Goal: Task Accomplishment & Management: Use online tool/utility

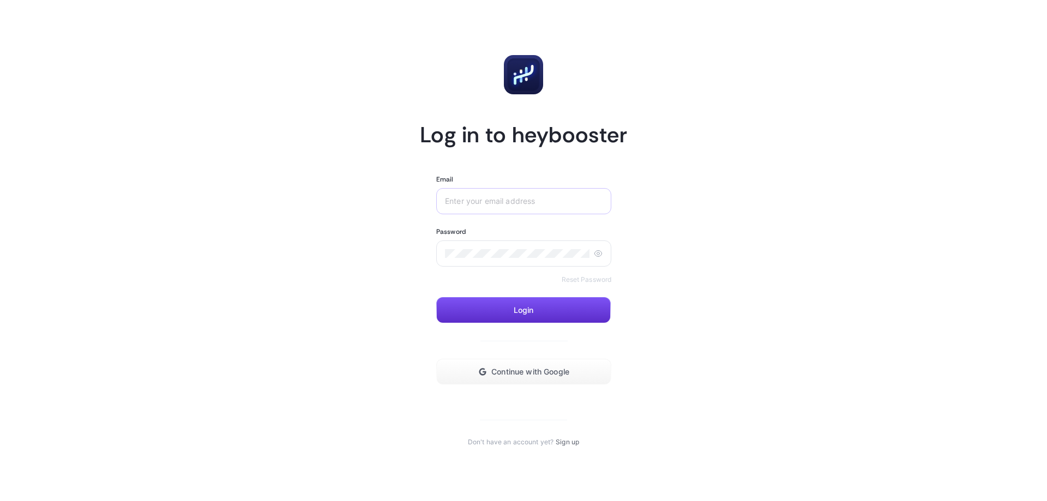
click at [489, 195] on div at bounding box center [523, 201] width 175 height 26
click at [478, 205] on input "Email" at bounding box center [524, 201] width 158 height 9
click at [504, 364] on button "Continue with Google" at bounding box center [523, 372] width 175 height 26
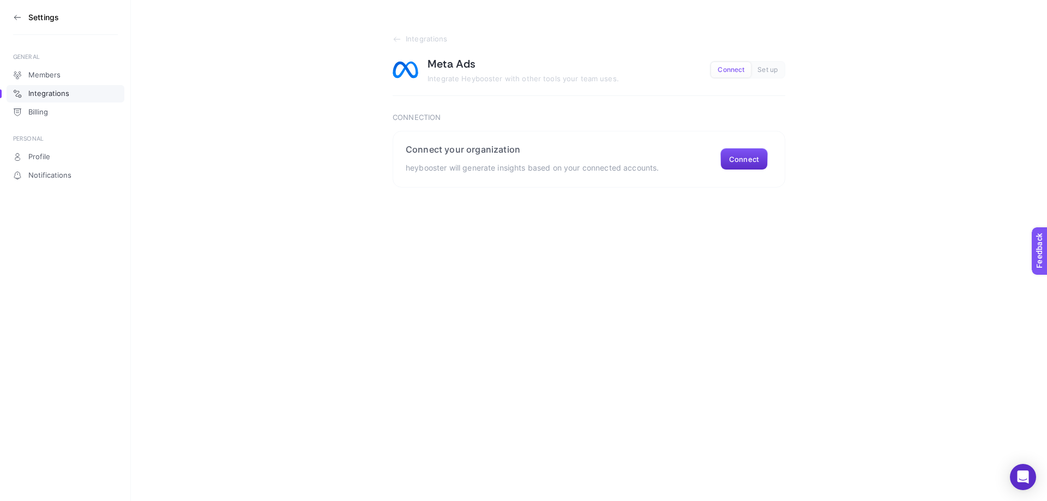
click at [458, 188] on html "Settings GENERAL Members Integrations Billing PERSONAL Profile Notifications In…" at bounding box center [523, 94] width 1047 height 188
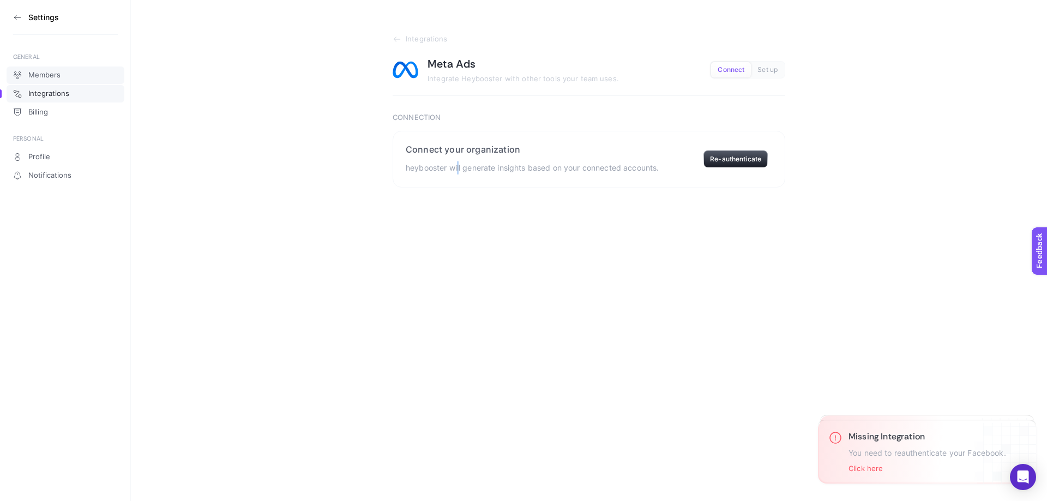
click at [55, 77] on span "Members" at bounding box center [44, 75] width 32 height 9
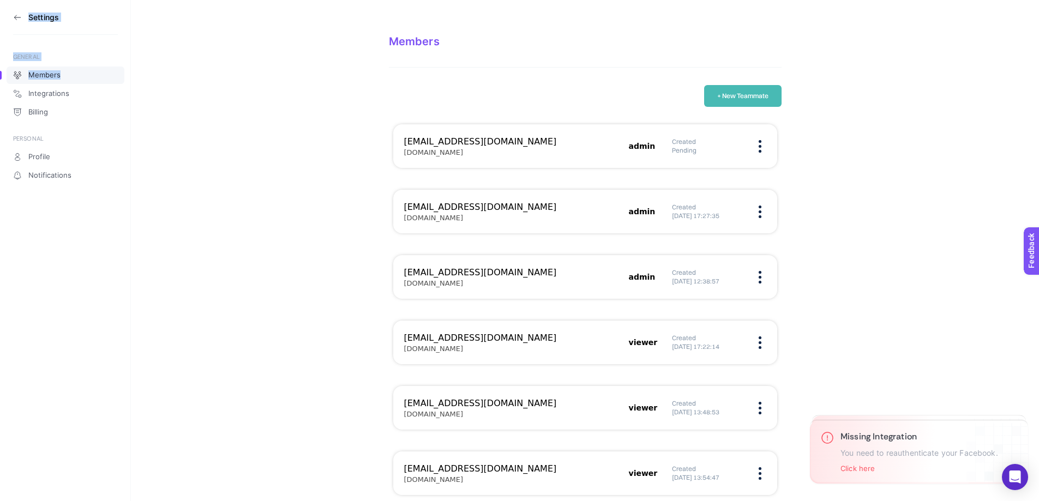
drag, startPoint x: 10, startPoint y: 15, endPoint x: 63, endPoint y: 34, distance: 55.7
click at [69, 41] on aside "Settings GENERAL Members Integrations Billing PERSONAL Profile Notifications" at bounding box center [65, 250] width 131 height 501
click at [20, 19] on icon at bounding box center [17, 17] width 9 height 9
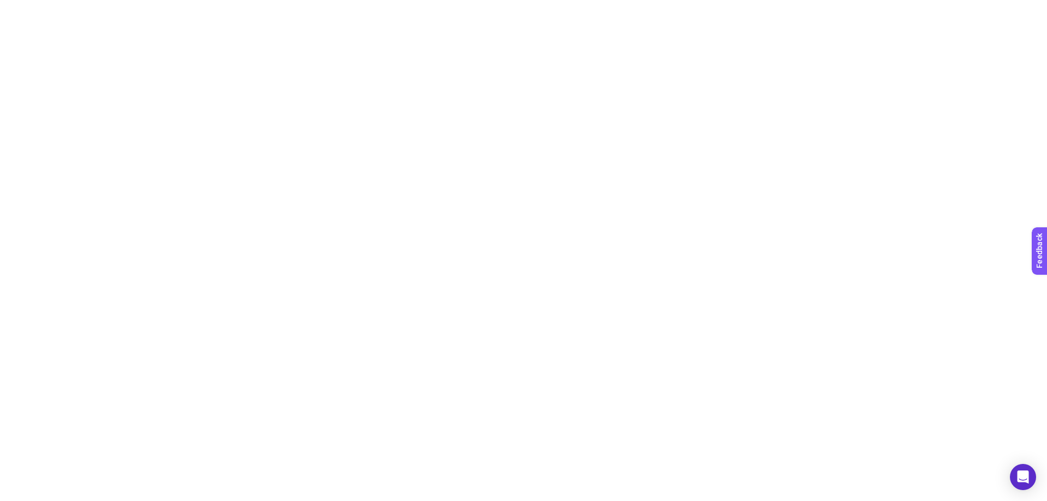
click at [20, 19] on div at bounding box center [523, 250] width 1047 height 501
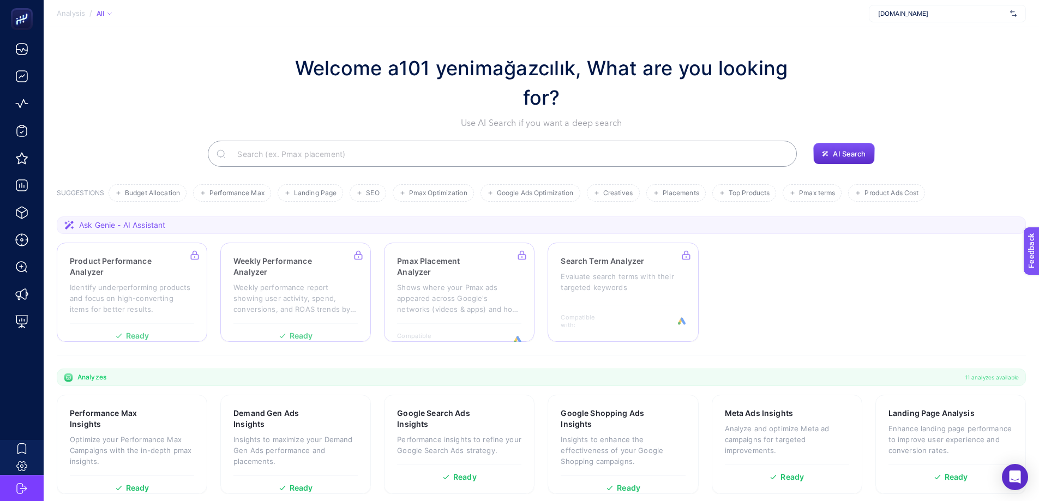
click at [983, 8] on div "www.a101kapida.com" at bounding box center [947, 13] width 157 height 17
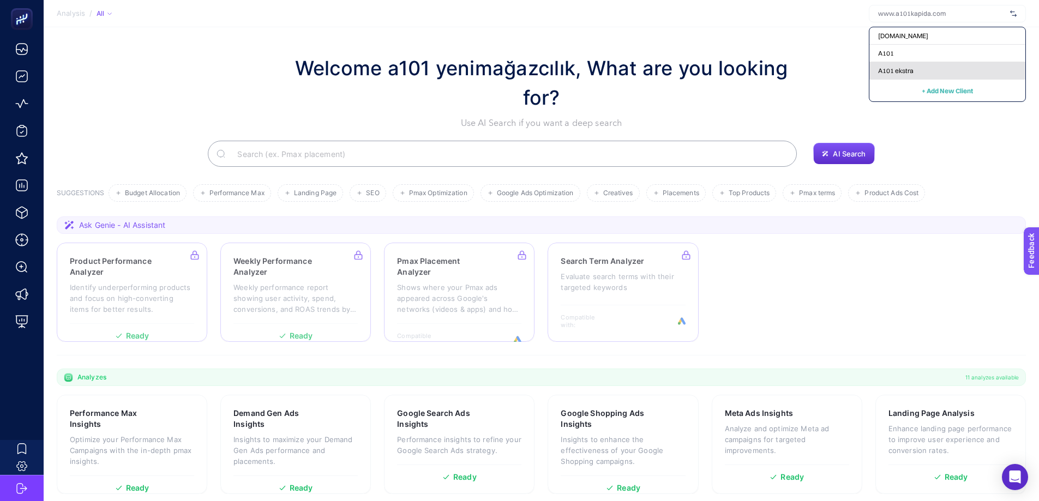
click at [904, 71] on span "A101 ekstra" at bounding box center [895, 71] width 35 height 9
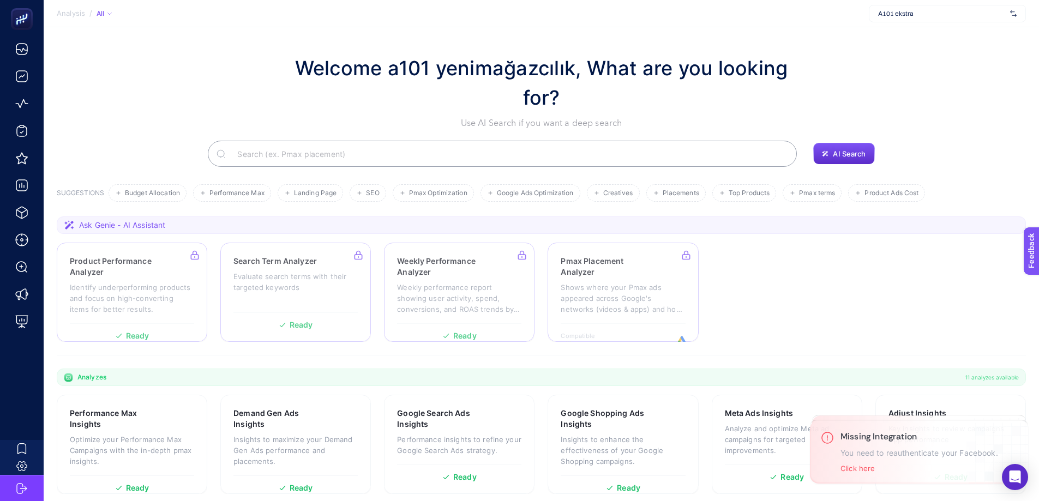
click at [920, 15] on span "A101 ekstra" at bounding box center [942, 13] width 128 height 9
click at [748, 19] on section "Analysis / All www.a101kapida.com A101 A101 ekstra + Add New Client" at bounding box center [541, 13] width 995 height 27
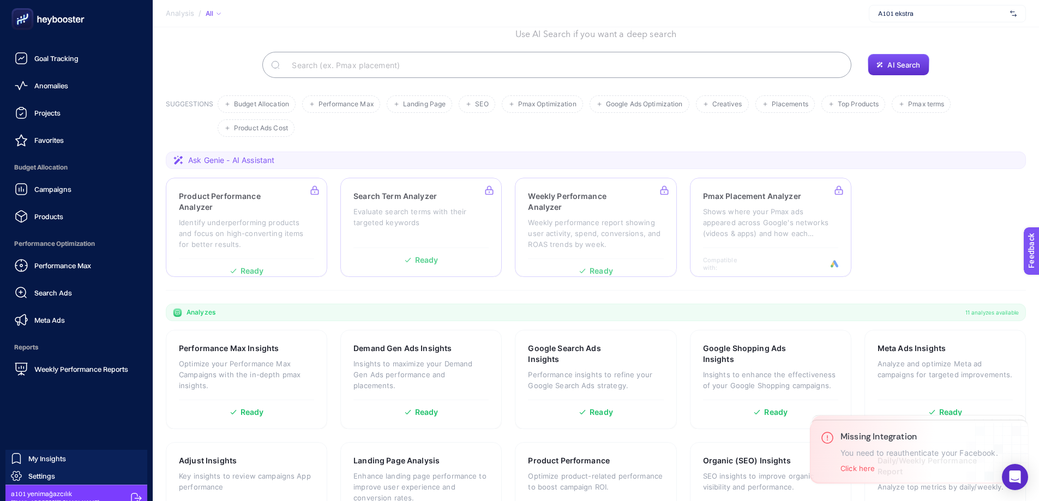
scroll to position [28, 0]
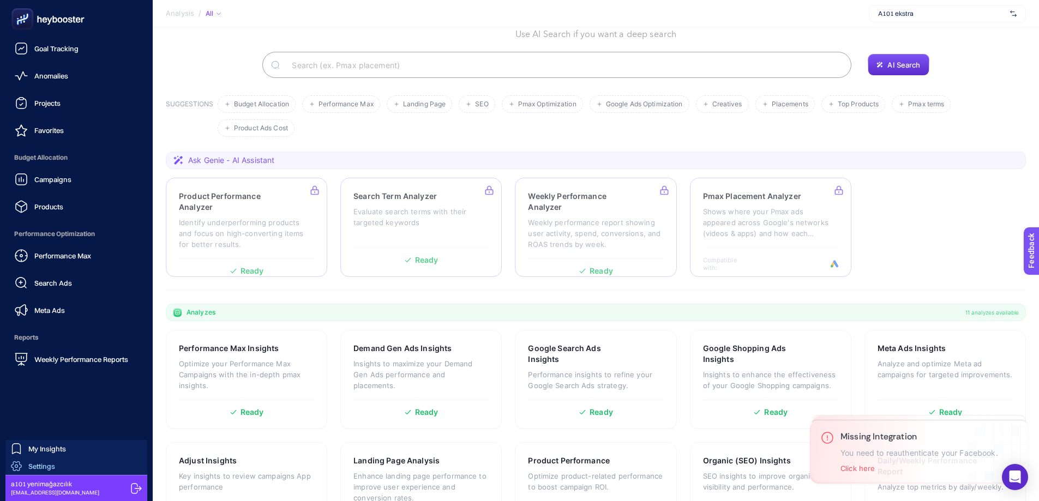
click at [55, 469] on span "Settings" at bounding box center [41, 466] width 27 height 9
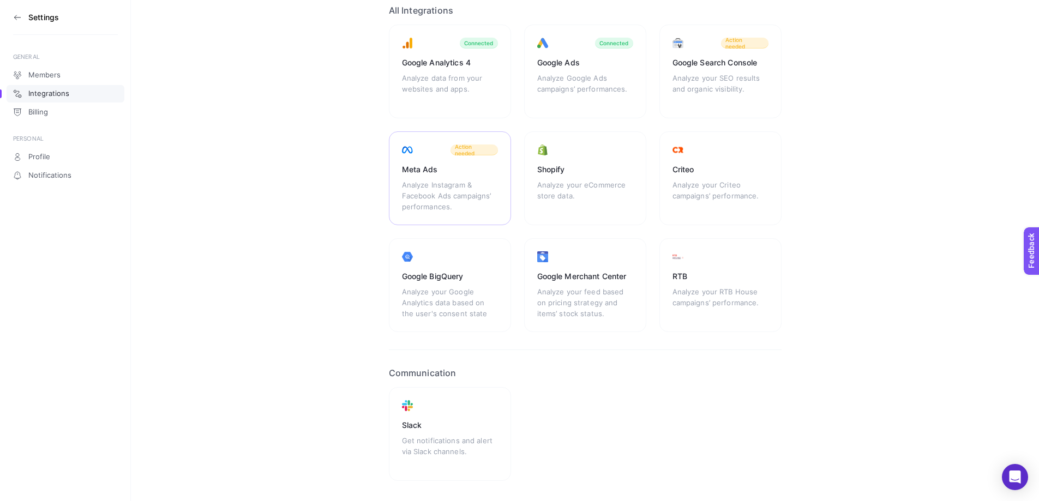
click at [469, 158] on div "Meta Ads Analyze Instagram & Facebook Ads campaigns’ performances. Action needed" at bounding box center [450, 178] width 122 height 94
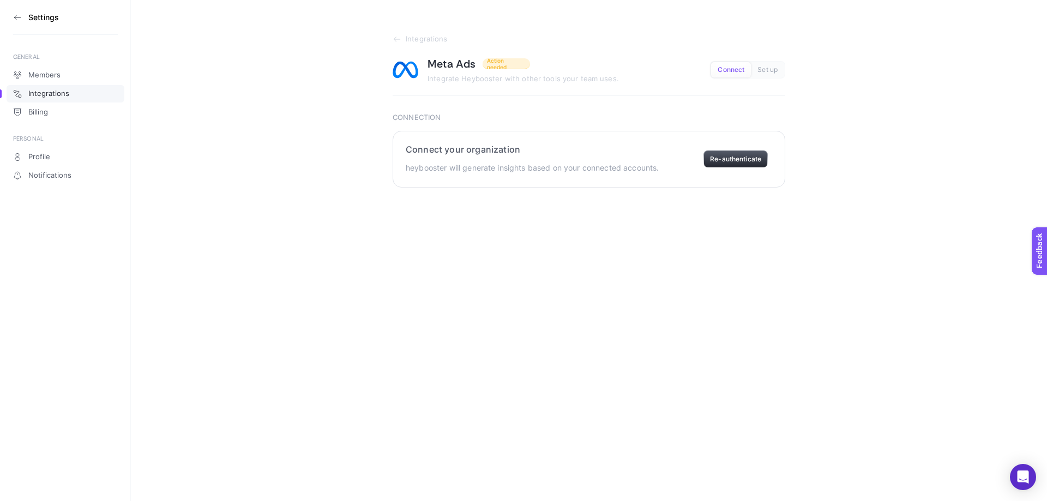
click at [764, 159] on button "Re-authenticate" at bounding box center [736, 159] width 64 height 17
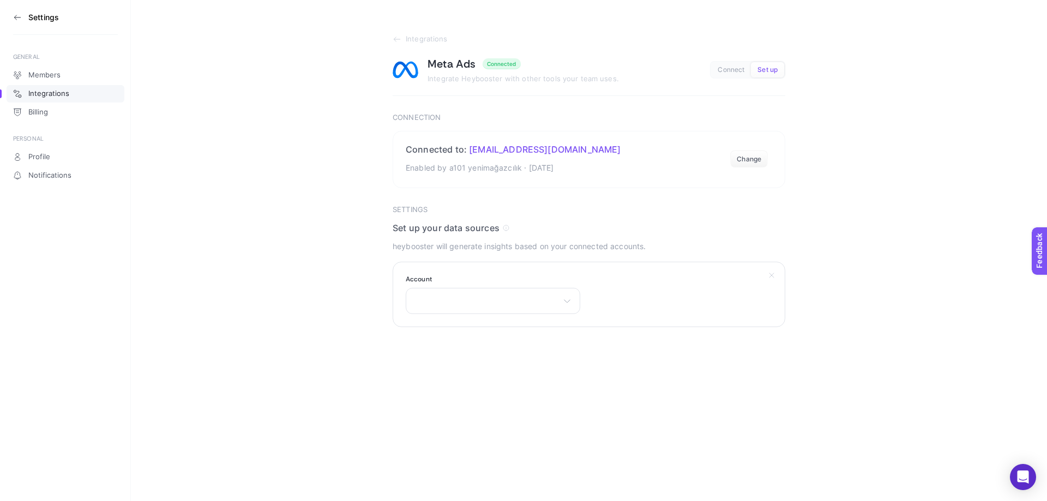
click at [653, 321] on section "Account A101 - Kurumsal A101 - Bayiler a101 - online A101 Bayiler - TL A101 Kur…" at bounding box center [589, 294] width 393 height 65
click at [535, 301] on div "A101 - Kurumsal A101 - Bayiler a101 - online A101 Bayiler - TL A101 Kurumsal - …" at bounding box center [493, 301] width 175 height 26
click at [485, 300] on div "A101 - Kurumsal A101 - Bayiler a101 - online A101 Bayiler - TL A101 Kurumsal - …" at bounding box center [493, 301] width 175 height 26
click at [486, 307] on div "A101 - Kurumsal A101 - Bayiler a101 - online A101 Bayiler - TL A101 Kurumsal - …" at bounding box center [493, 301] width 175 height 26
click at [798, 172] on section "Integrations Meta Ads Connected Integrate Heybooster with other tools your team…" at bounding box center [589, 163] width 916 height 327
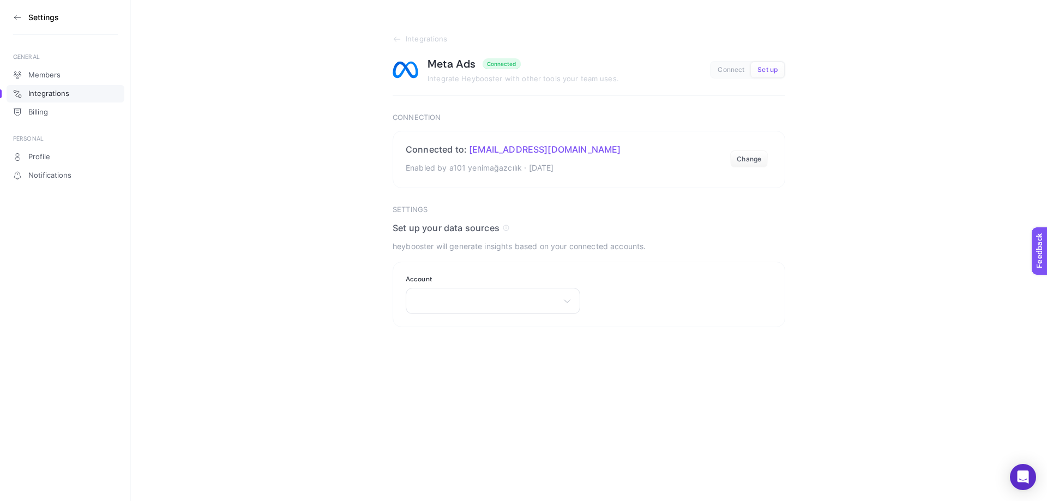
click at [851, 98] on section "Integrations Meta Ads Connected Integrate Heybooster with other tools your team…" at bounding box center [589, 163] width 916 height 327
click at [767, 65] on button "Set up" at bounding box center [767, 69] width 33 height 15
click at [740, 69] on span "Connect" at bounding box center [731, 70] width 27 height 8
click at [732, 73] on span "Connect" at bounding box center [731, 70] width 27 height 8
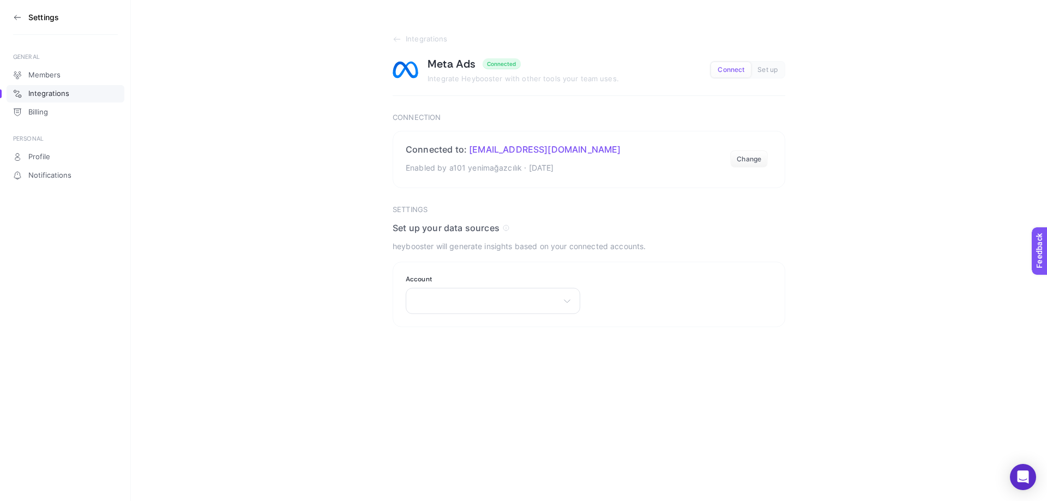
click at [732, 73] on span "Connect" at bounding box center [731, 70] width 27 height 8
click at [767, 70] on span "Set up" at bounding box center [768, 70] width 20 height 8
click at [269, 148] on section "Integrations Meta Ads Connected Integrate Heybooster with other tools your team…" at bounding box center [589, 163] width 916 height 327
click at [46, 73] on span "Members" at bounding box center [44, 75] width 32 height 9
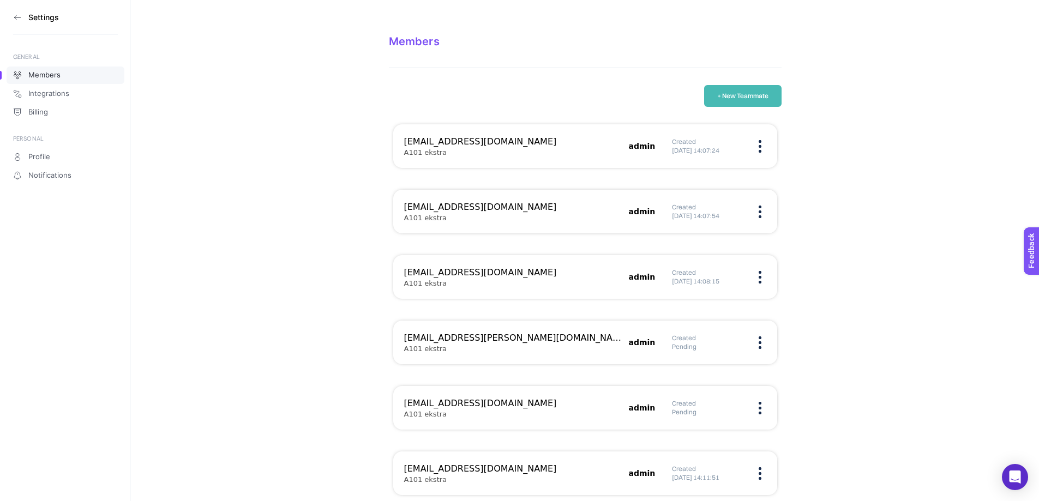
click at [18, 21] on icon at bounding box center [17, 17] width 9 height 9
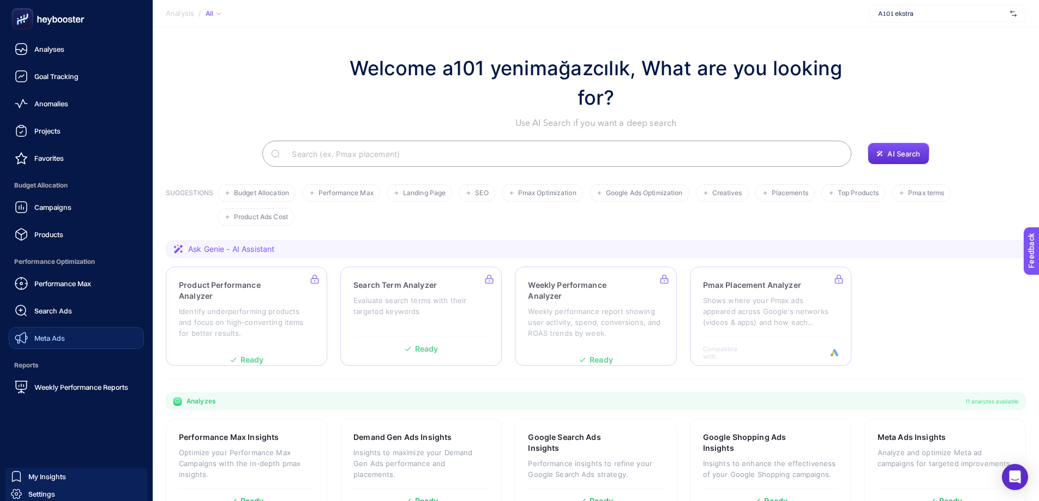
click at [60, 339] on span "Meta Ads" at bounding box center [49, 338] width 31 height 9
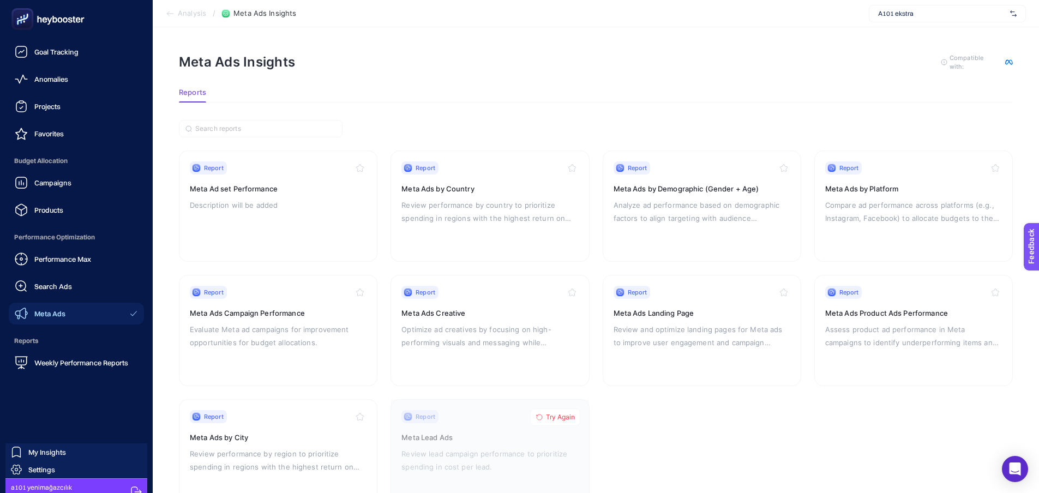
scroll to position [36, 0]
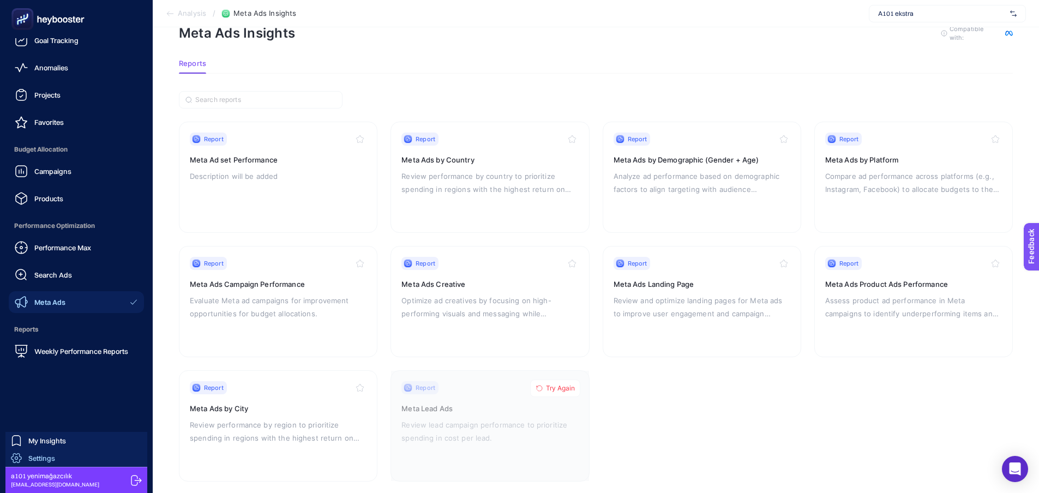
click at [61, 462] on link "Settings" at bounding box center [76, 457] width 142 height 17
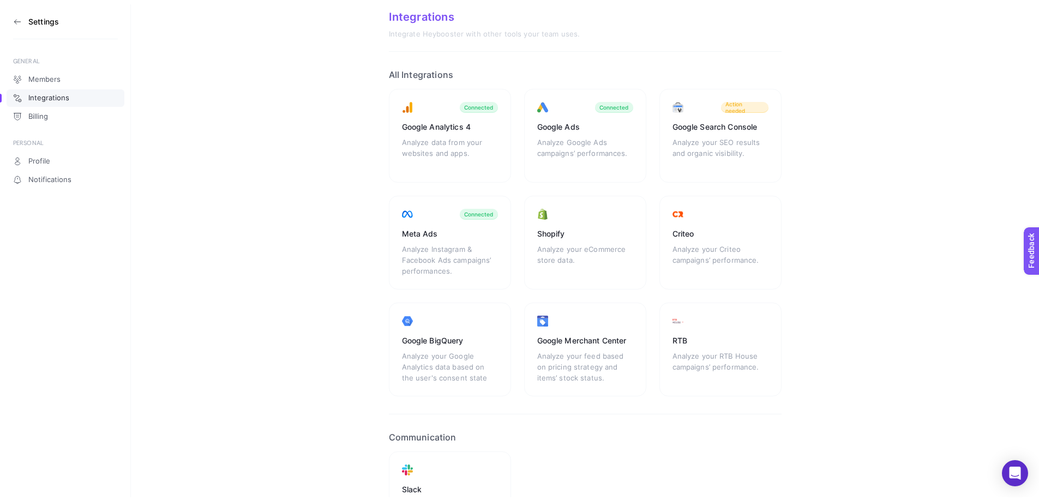
scroll to position [42, 0]
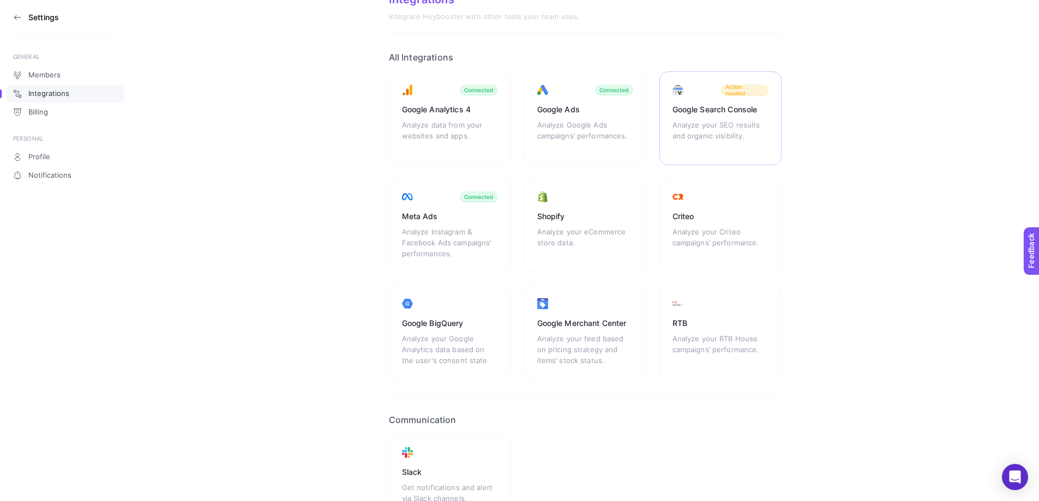
click at [750, 88] on span "Action needed" at bounding box center [744, 89] width 39 height 13
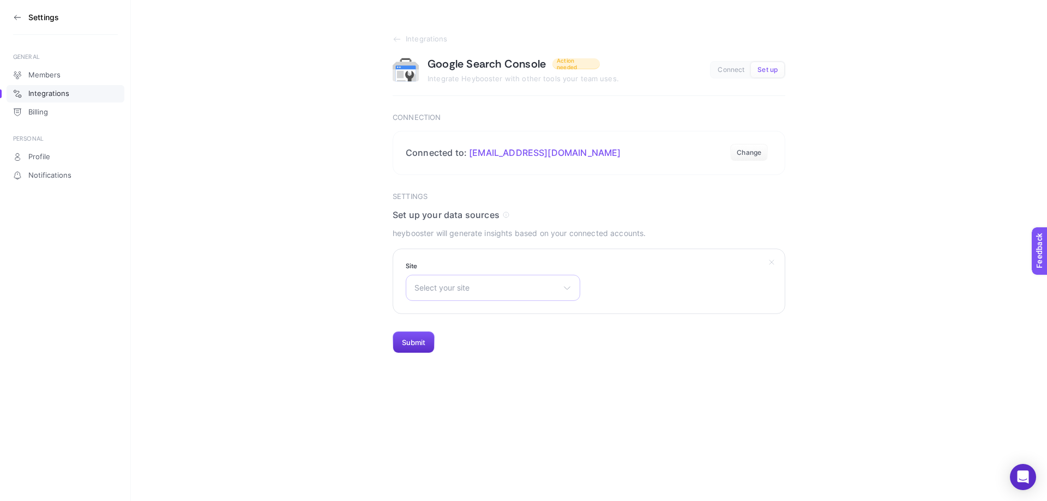
click at [468, 298] on div "Select your site sc-domain:a101.com.tr https://a101.com.tr/ http://www.a101.com…" at bounding box center [493, 288] width 175 height 26
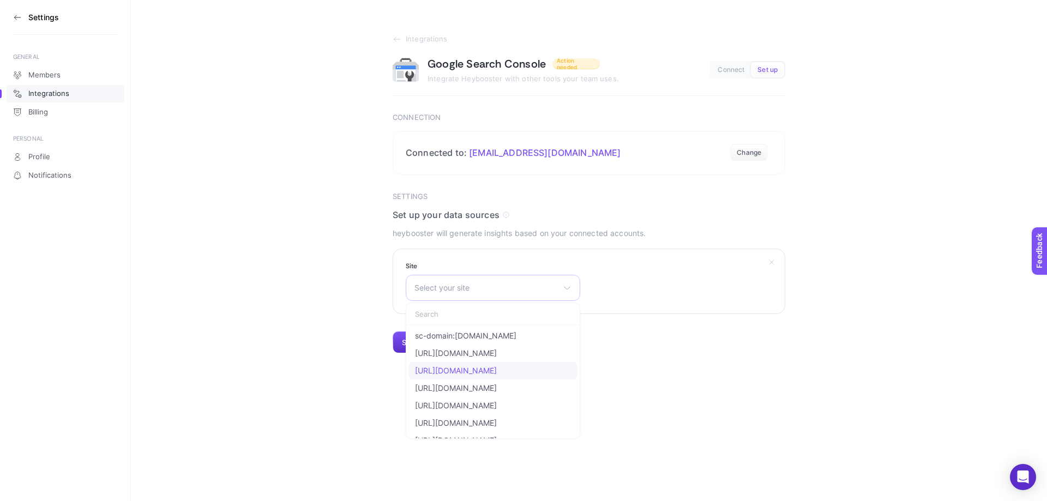
click at [540, 368] on li "http://www.a101.com.tr/" at bounding box center [492, 370] width 169 height 17
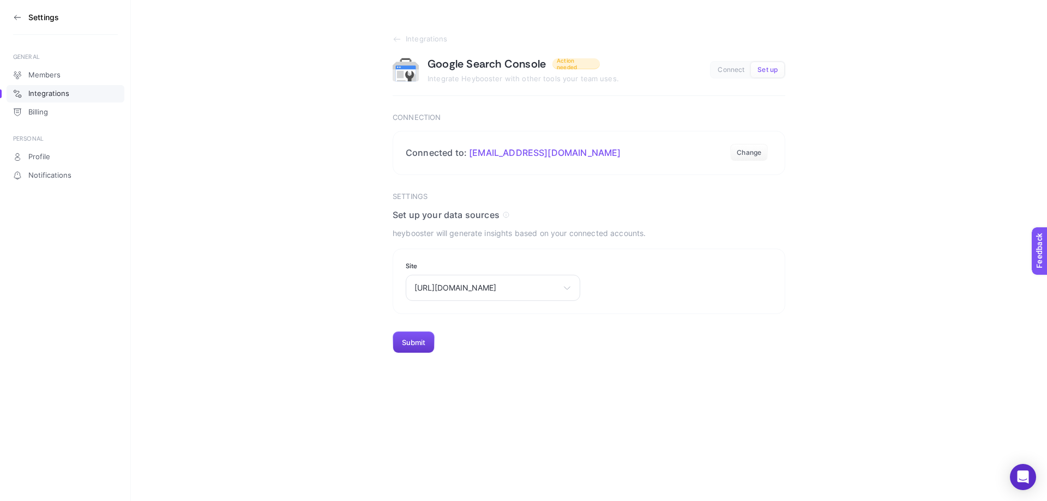
click at [409, 346] on button "Submit" at bounding box center [414, 343] width 42 height 22
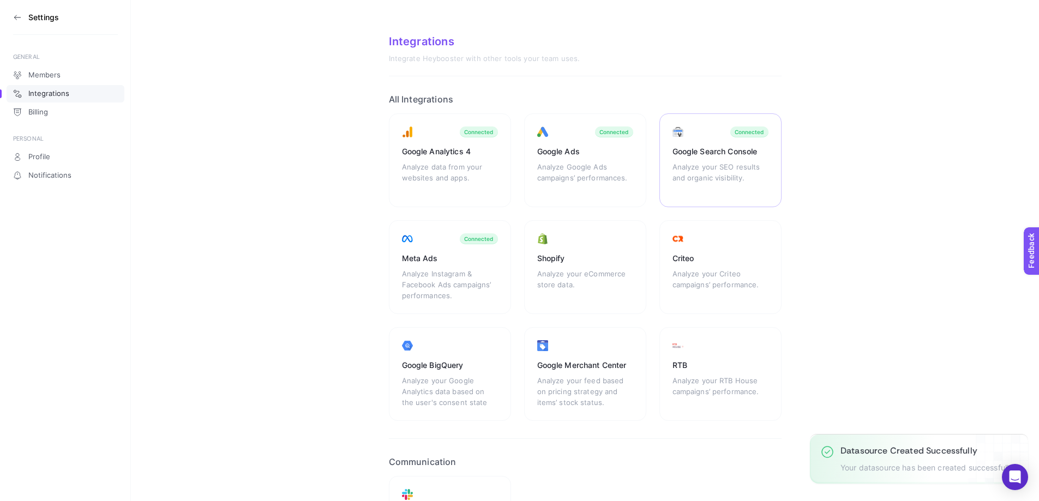
click at [737, 138] on div "Google Search Console Analyze your SEO results and organic visibility. Connected" at bounding box center [720, 160] width 122 height 94
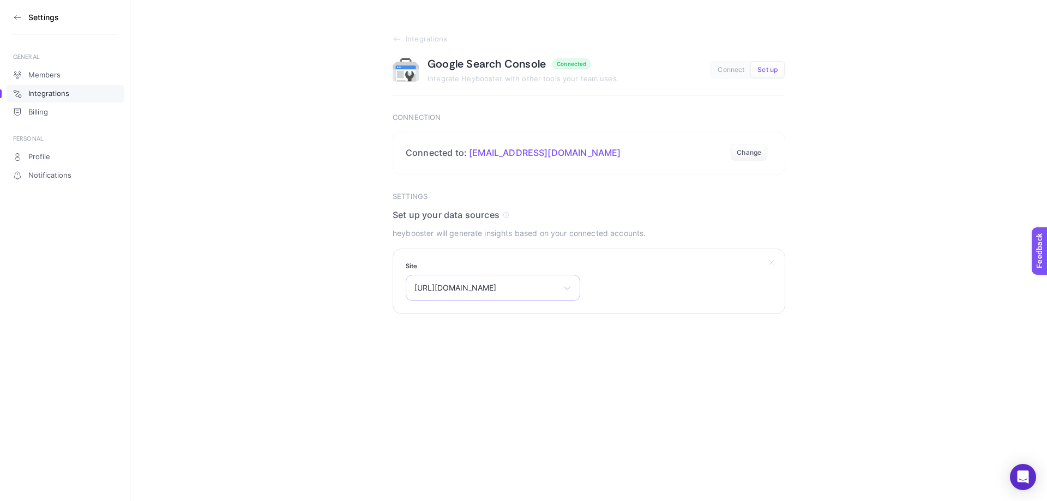
click at [548, 284] on span "http://www.a101.com.tr/" at bounding box center [486, 288] width 144 height 9
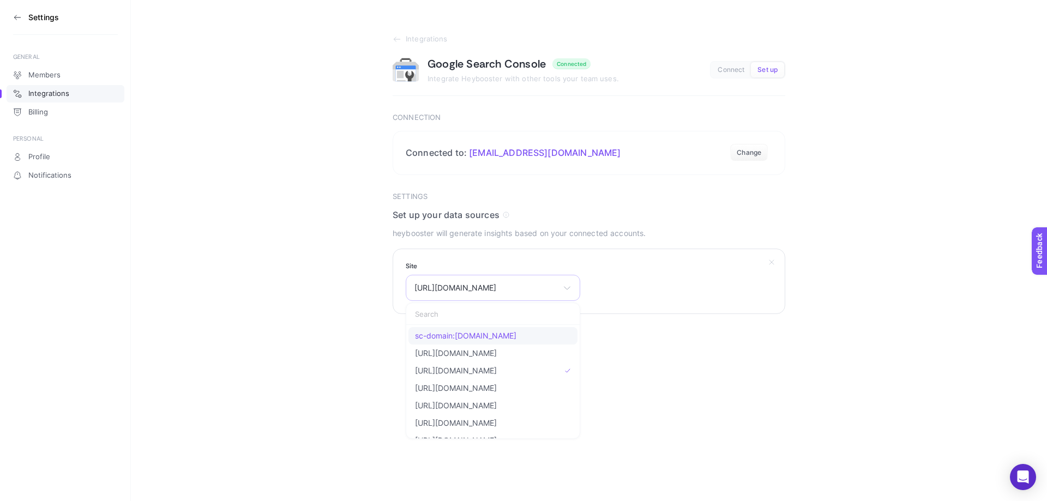
click at [498, 339] on li "sc-domain:a101.com.tr" at bounding box center [492, 335] width 169 height 17
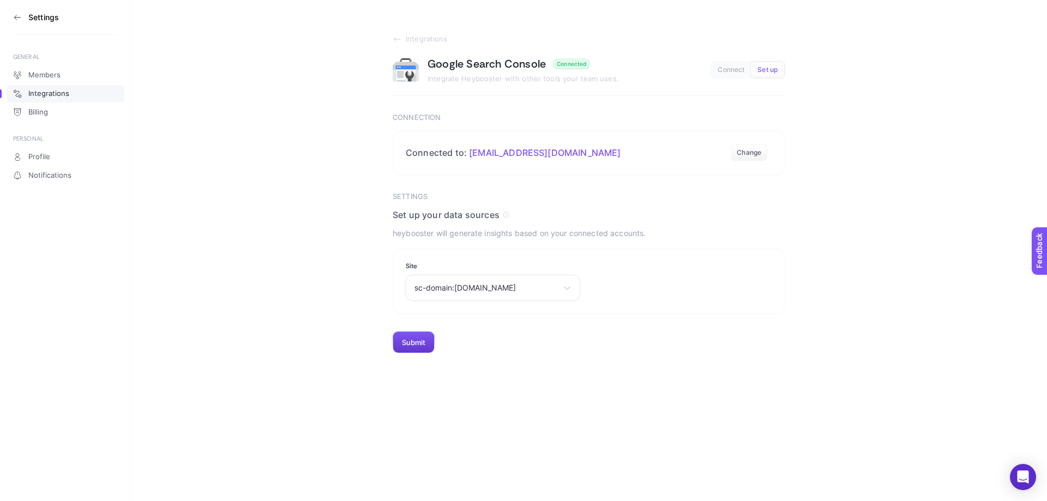
click at [413, 342] on button "Submit" at bounding box center [414, 343] width 42 height 22
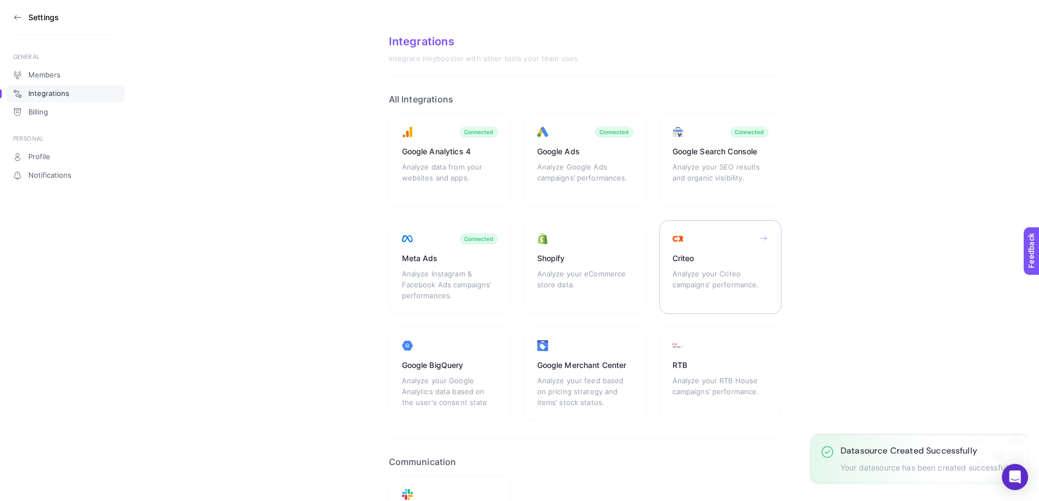
click at [715, 283] on div "Analyze your Criteo campaigns’ performance." at bounding box center [720, 284] width 96 height 33
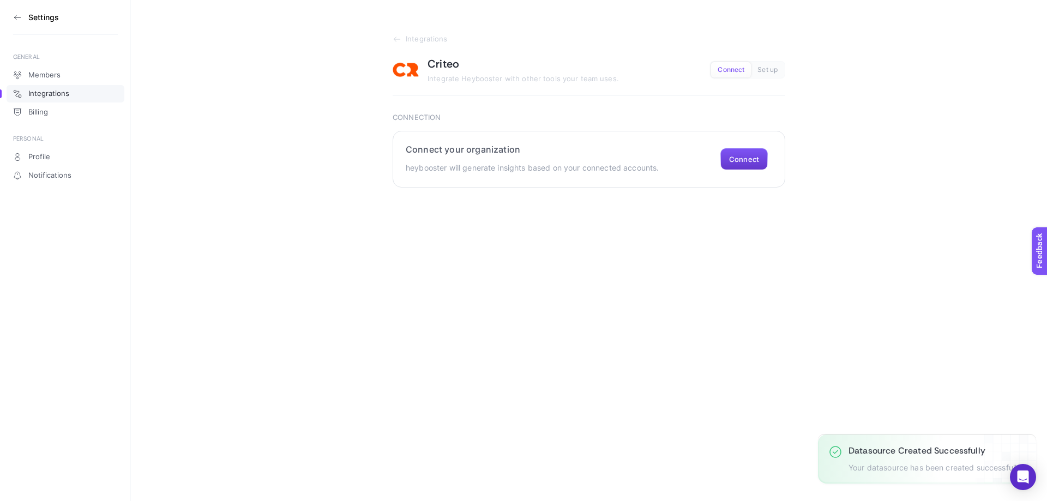
click at [744, 162] on button "Connect" at bounding box center [743, 159] width 47 height 22
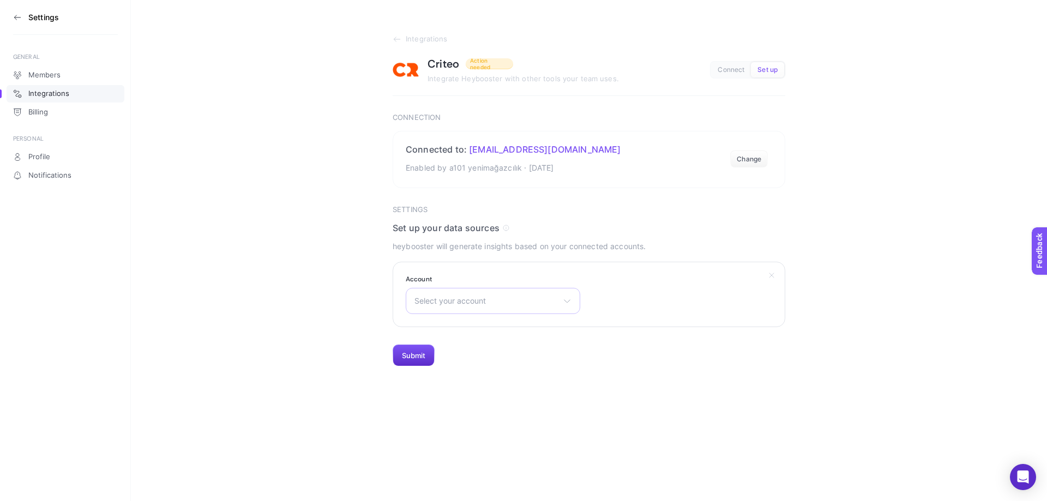
click at [455, 302] on span "Select your account" at bounding box center [486, 301] width 144 height 9
click at [445, 346] on span "A 101 TR" at bounding box center [431, 349] width 32 height 9
click at [403, 359] on button "Submit" at bounding box center [414, 356] width 42 height 22
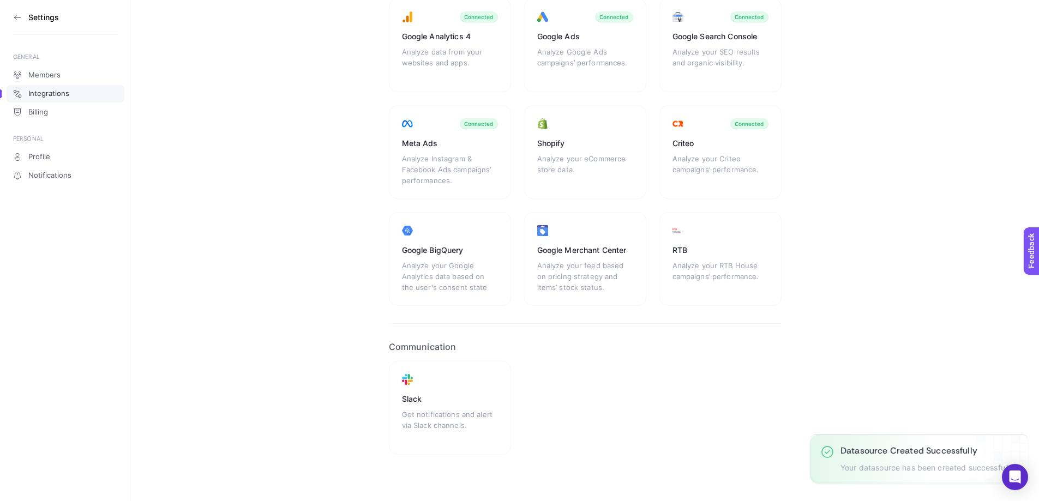
scroll to position [121, 0]
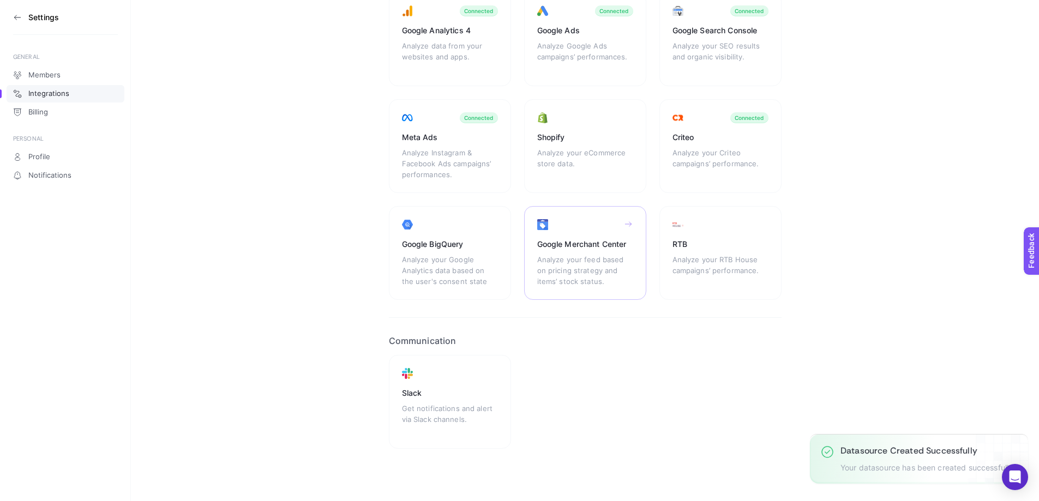
click at [592, 265] on div "Analyze your feed based on pricing strategy and items’ stock status." at bounding box center [585, 270] width 96 height 33
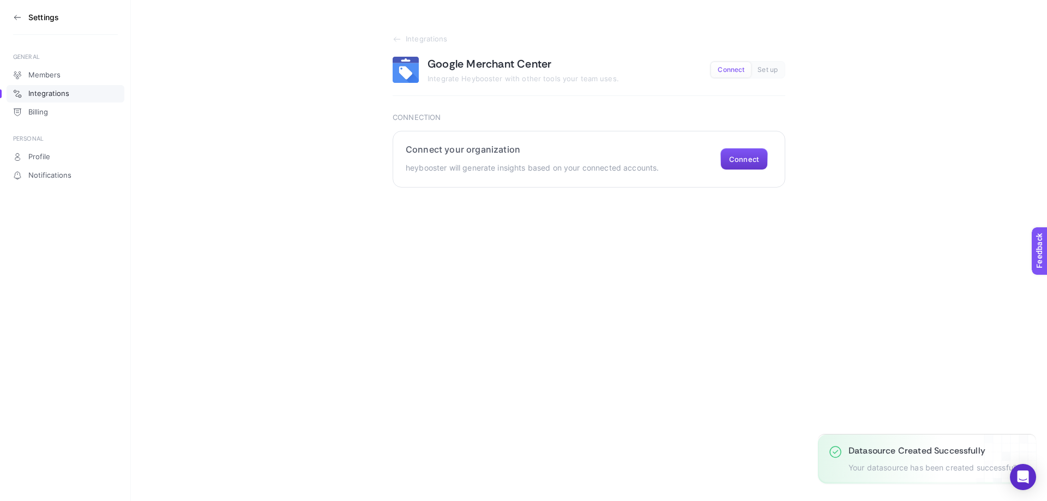
click at [755, 160] on button "Connect" at bounding box center [743, 159] width 47 height 22
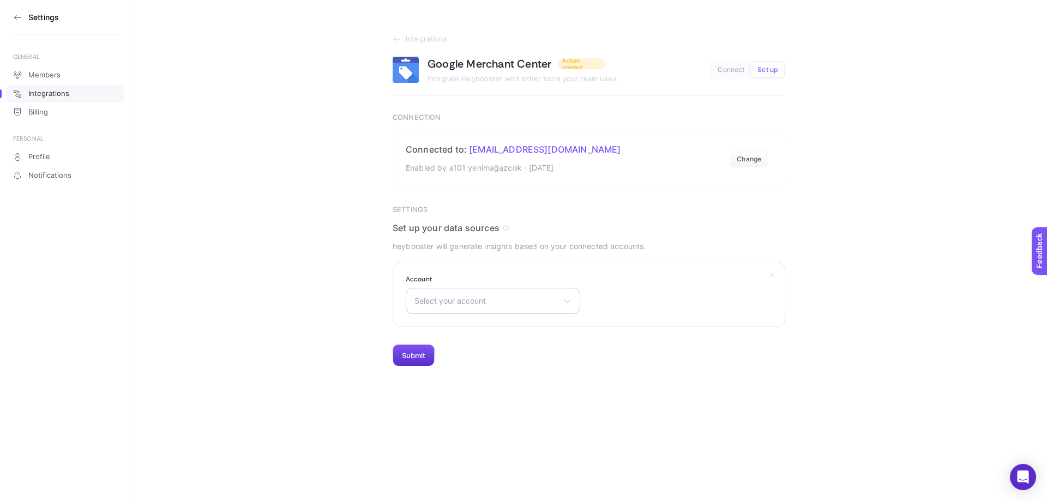
click at [516, 299] on span "Select your account" at bounding box center [486, 301] width 144 height 9
click at [450, 366] on li "A101" at bounding box center [492, 366] width 169 height 17
click at [405, 347] on button "Submit" at bounding box center [414, 356] width 42 height 22
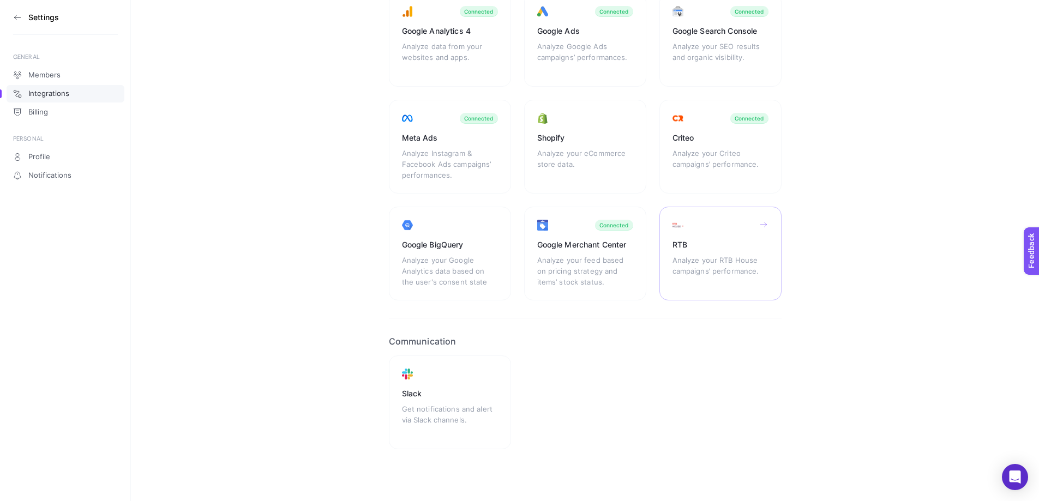
scroll to position [121, 0]
click at [731, 221] on div "RTB Analyze your RTB House campaigns’ performance." at bounding box center [720, 253] width 122 height 94
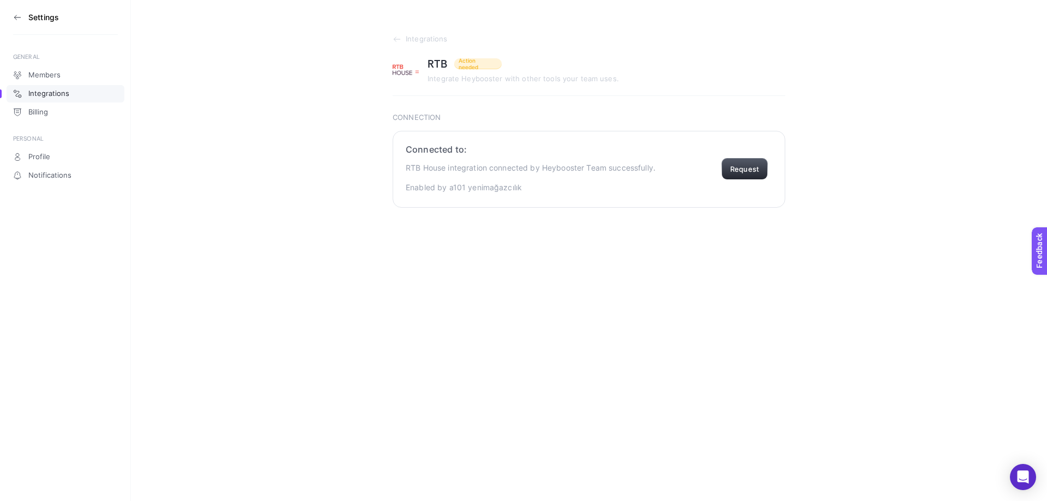
click at [743, 167] on button "Request" at bounding box center [745, 169] width 46 height 22
click at [738, 163] on button "Request" at bounding box center [745, 169] width 46 height 22
click at [13, 20] on icon at bounding box center [17, 17] width 9 height 9
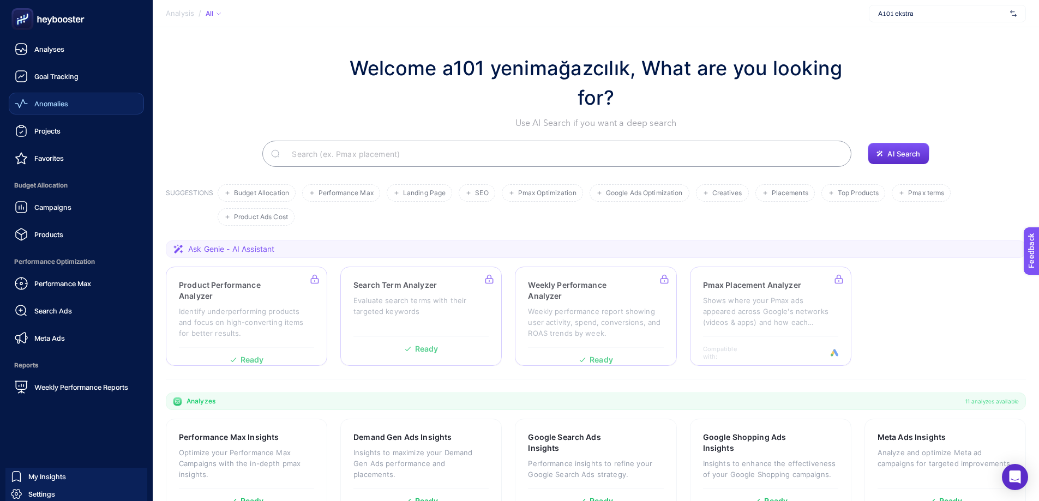
click at [26, 106] on icon at bounding box center [21, 103] width 13 height 13
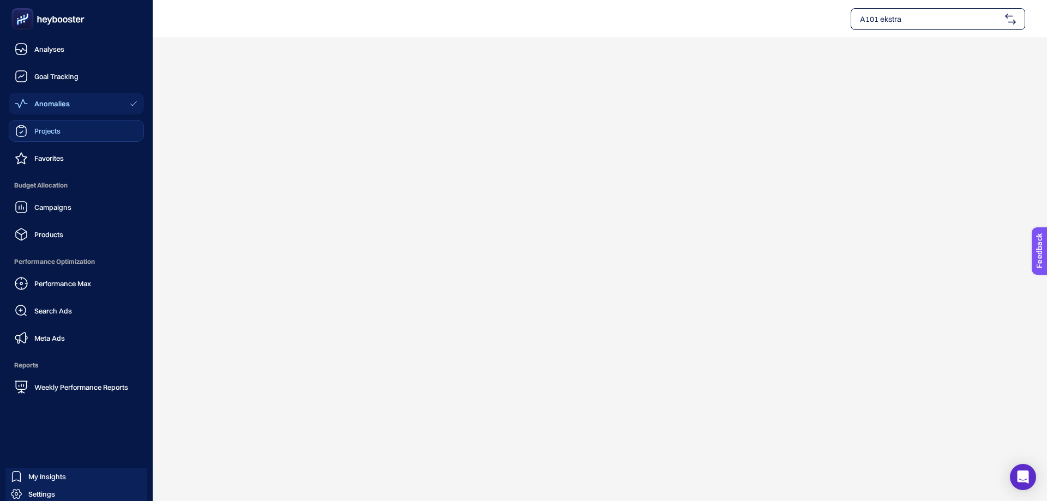
click at [50, 135] on span "Projects" at bounding box center [47, 131] width 26 height 9
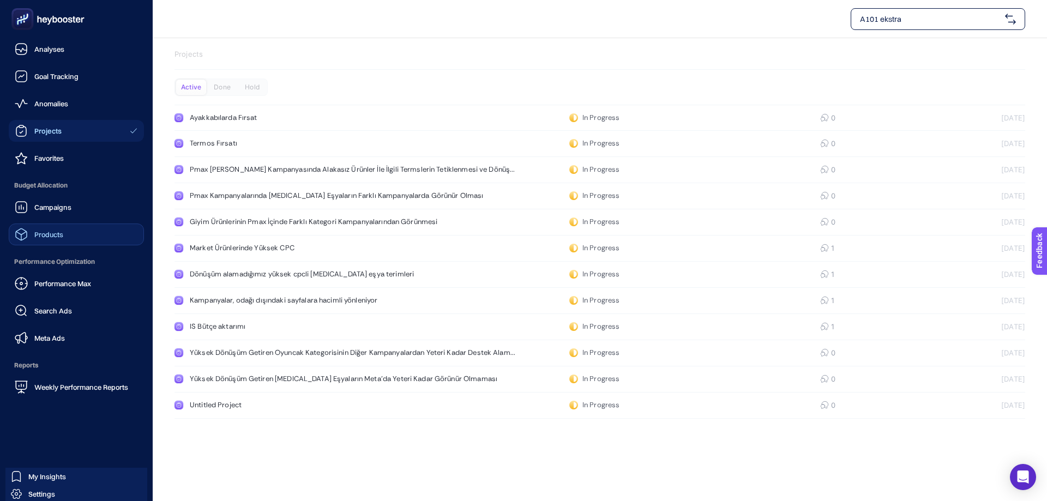
click at [46, 230] on div "Products" at bounding box center [39, 234] width 49 height 13
